Goal: Navigation & Orientation: Find specific page/section

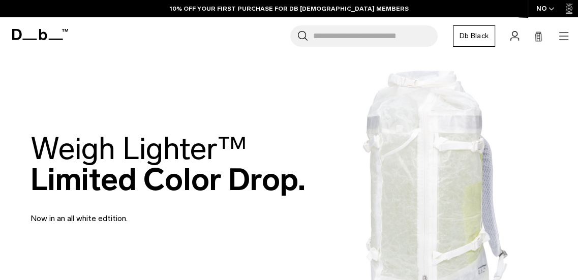
click at [552, 4] on div "NO" at bounding box center [546, 8] width 36 height 17
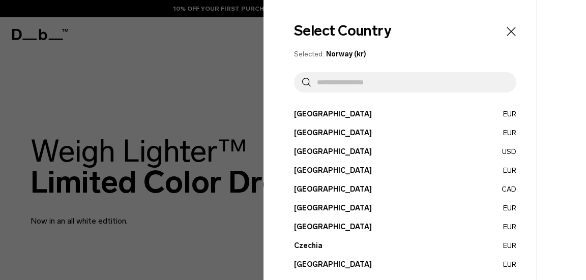
click at [360, 87] on input "text" at bounding box center [409, 82] width 197 height 20
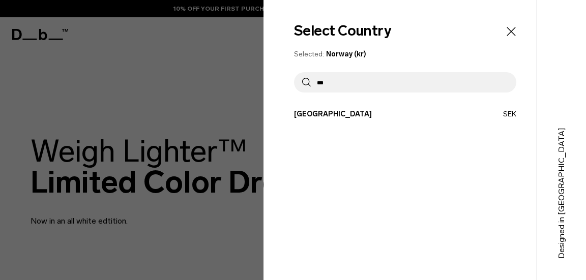
type input "***"
click at [349, 111] on button "Sweden SEK" at bounding box center [405, 114] width 222 height 11
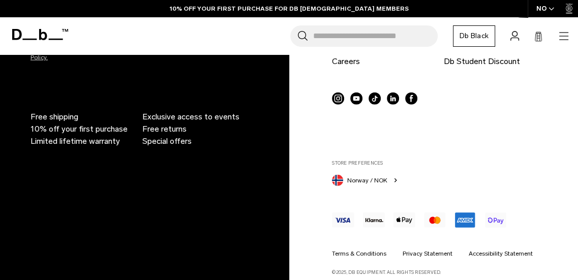
scroll to position [1931, 0]
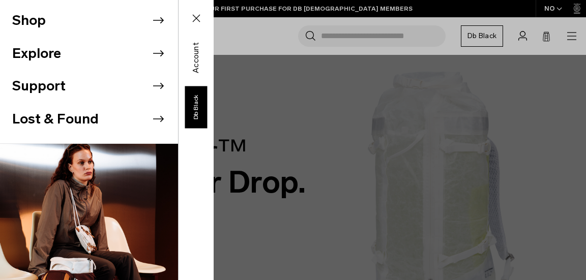
click at [153, 17] on icon at bounding box center [158, 20] width 11 height 6
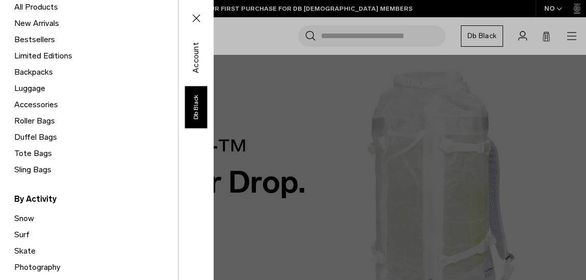
scroll to position [105, 0]
click at [37, 151] on link "Tote Bags" at bounding box center [96, 153] width 164 height 16
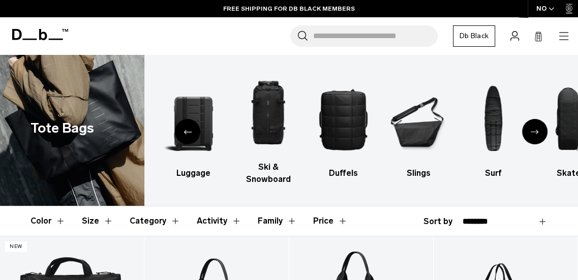
click at [533, 134] on icon "Next slide" at bounding box center [535, 132] width 8 height 5
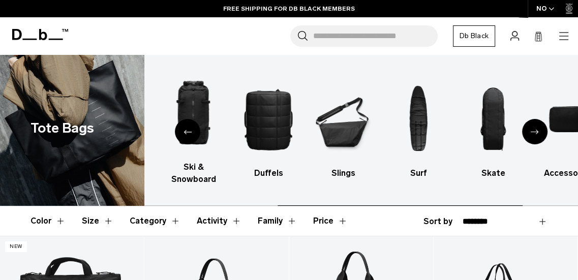
click at [533, 134] on icon "Next slide" at bounding box center [535, 132] width 8 height 5
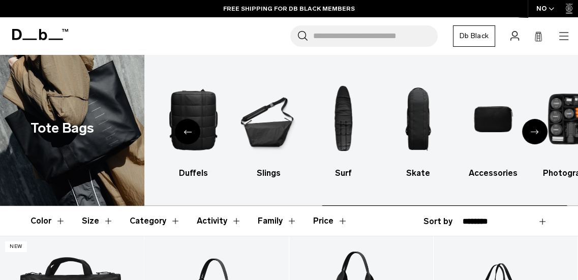
click at [533, 134] on icon "Next slide" at bounding box center [535, 132] width 8 height 5
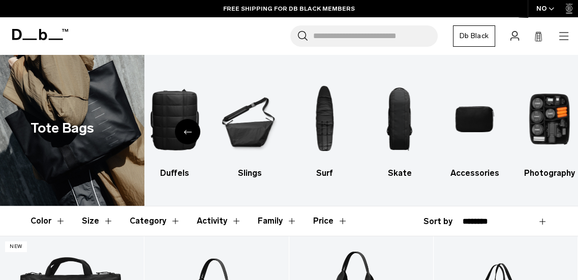
click at [190, 130] on icon "Previous slide" at bounding box center [188, 132] width 8 height 5
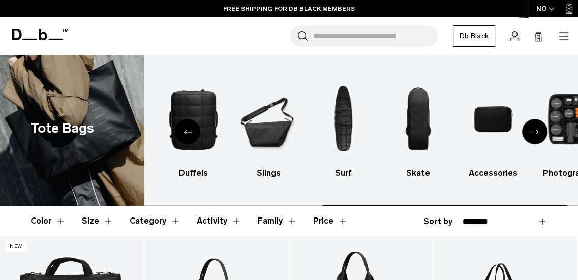
click at [190, 130] on icon "Previous slide" at bounding box center [188, 132] width 8 height 5
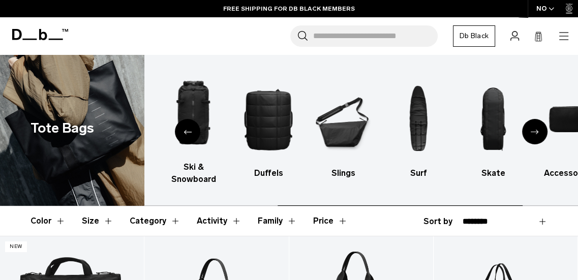
click at [190, 130] on icon "Previous slide" at bounding box center [188, 132] width 8 height 5
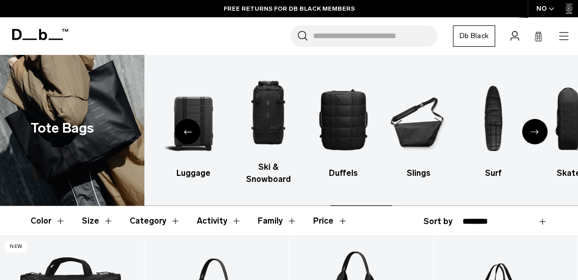
click at [190, 130] on icon "Previous slide" at bounding box center [188, 132] width 8 height 5
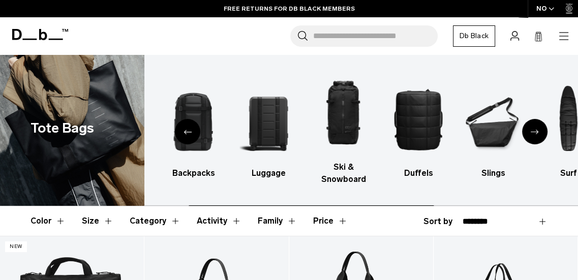
click at [190, 130] on icon "Previous slide" at bounding box center [188, 132] width 8 height 5
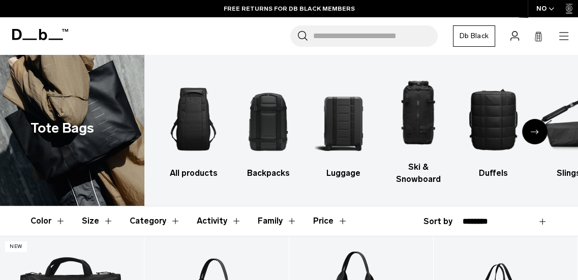
click at [47, 35] on icon at bounding box center [40, 34] width 56 height 11
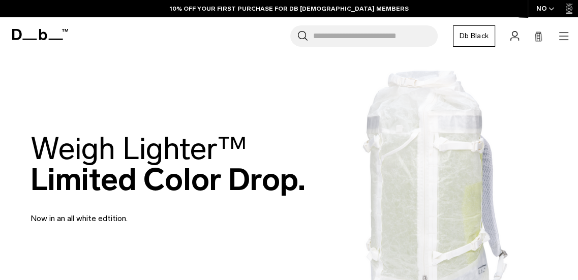
drag, startPoint x: 179, startPoint y: 44, endPoint x: 0, endPoint y: 27, distance: 180.2
drag, startPoint x: 0, startPoint y: 27, endPoint x: 183, endPoint y: 28, distance: 183.1
click at [183, 28] on div "Search for Bags, Luggage... Search Close Trending Products All Products Hugger …" at bounding box center [322, 35] width 496 height 21
click at [556, 33] on div "Search for Bags, Luggage... Search Close Trending Products All Products Hugger …" at bounding box center [322, 35] width 496 height 21
click at [559, 35] on icon "button" at bounding box center [564, 36] width 12 height 12
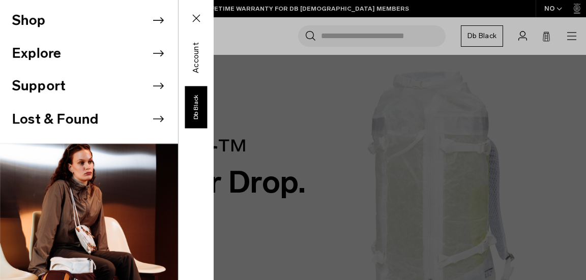
click at [151, 49] on icon at bounding box center [158, 53] width 15 height 15
